Goal: Use online tool/utility: Utilize a website feature to perform a specific function

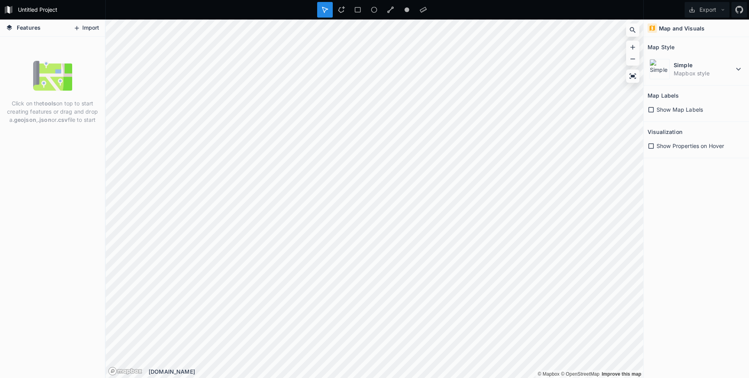
click at [83, 26] on button "Import" at bounding box center [86, 28] width 34 height 12
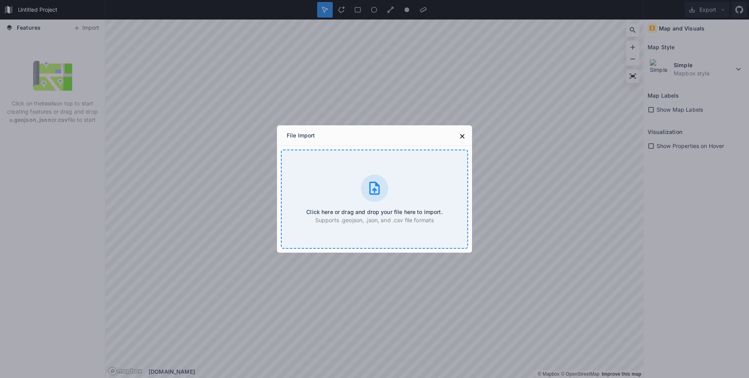
click at [351, 202] on div "Click here or drag and drop your file here to import. Supports .geojson, .json,…" at bounding box center [374, 198] width 187 height 99
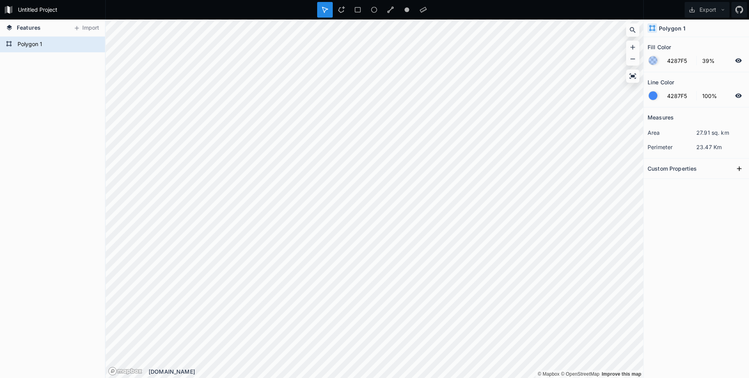
click at [690, 169] on h2 "Custom Properties" at bounding box center [672, 168] width 49 height 12
click at [740, 170] on icon at bounding box center [739, 169] width 8 height 8
click at [712, 181] on input "text" at bounding box center [712, 182] width 43 height 12
click at [738, 184] on icon "button" at bounding box center [739, 182] width 7 height 7
click at [722, 204] on span "Delete" at bounding box center [726, 206] width 31 height 8
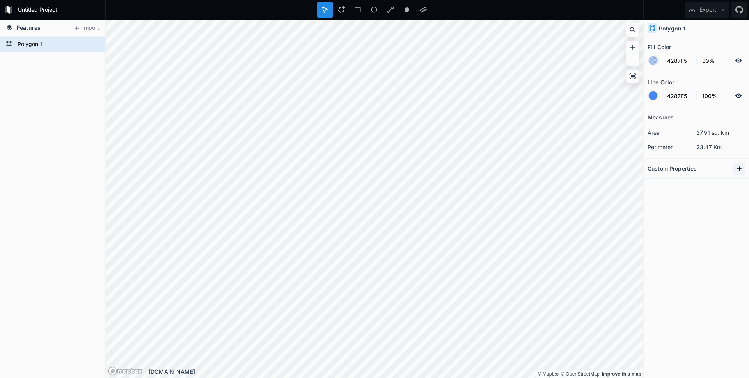
click at [740, 169] on icon at bounding box center [739, 169] width 8 height 8
click at [699, 183] on input "text" at bounding box center [712, 182] width 43 height 12
click at [740, 184] on icon "button" at bounding box center [739, 182] width 7 height 7
click at [669, 215] on div "Measures area 27.91 sq. km perimeter 23.47 Km Custom Properties property 1" at bounding box center [696, 222] width 105 height 231
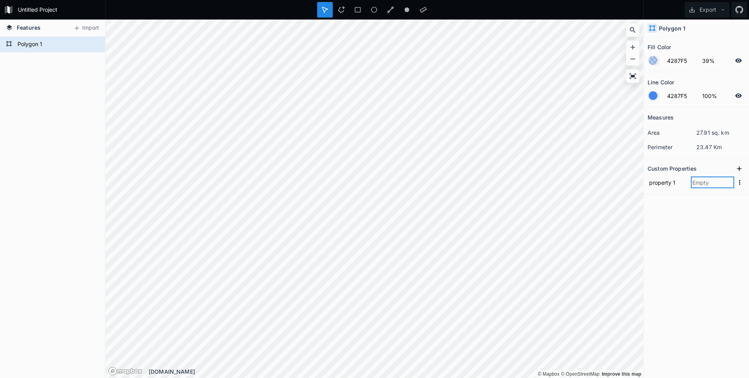
click at [705, 184] on input "text" at bounding box center [712, 182] width 43 height 12
click at [664, 224] on div "Measures area 27.91 sq. km perimeter 23.47 Km Custom Properties property 1" at bounding box center [696, 222] width 105 height 231
